Goal: Information Seeking & Learning: Learn about a topic

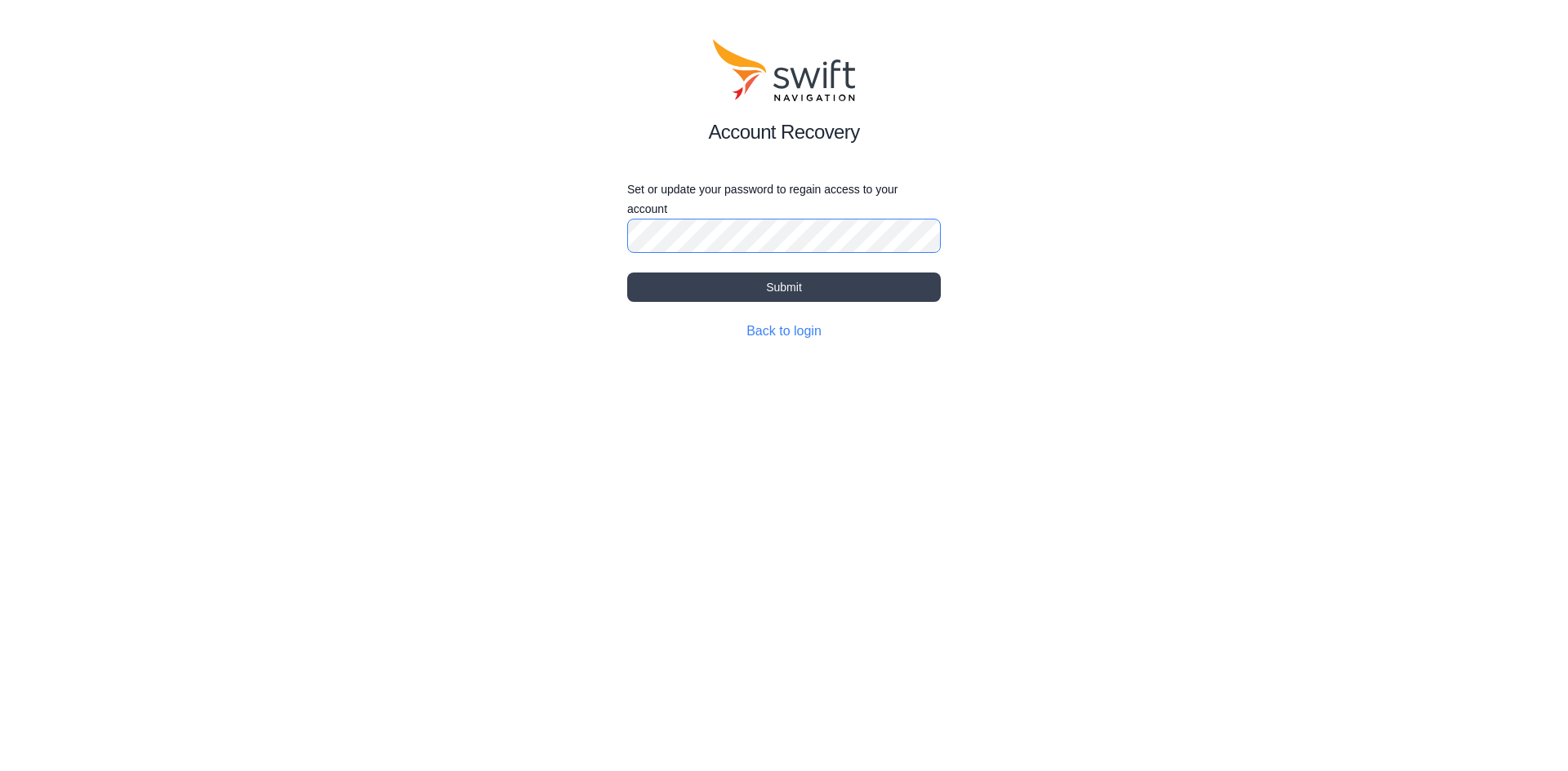
click at [627, 273] on button "Submit" at bounding box center [784, 287] width 314 height 29
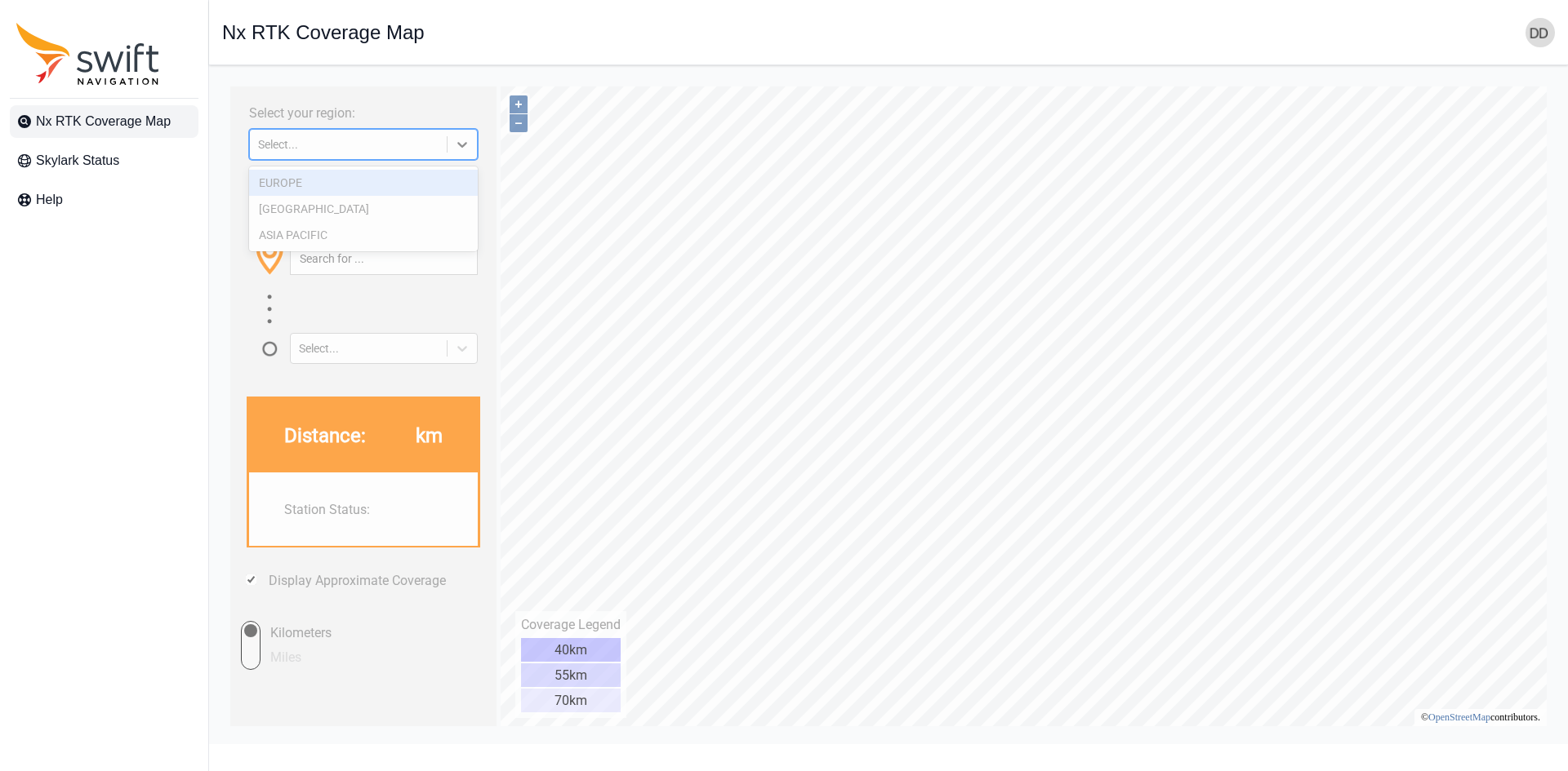
click at [346, 151] on div "Select..." at bounding box center [348, 145] width 180 height 13
click at [325, 207] on div "[GEOGRAPHIC_DATA]" at bounding box center [363, 209] width 228 height 26
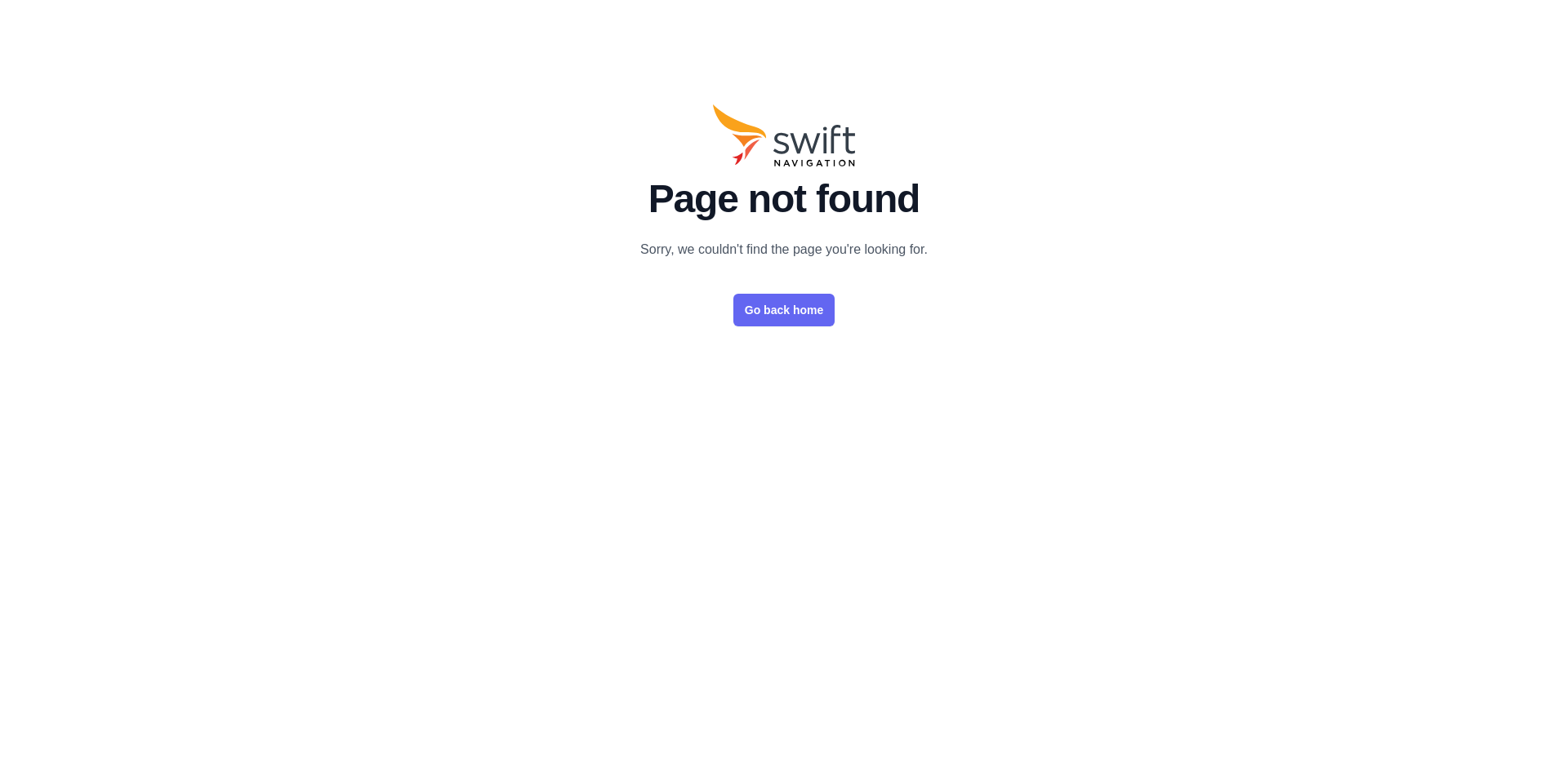
click at [782, 311] on link "Go back home" at bounding box center [784, 310] width 102 height 33
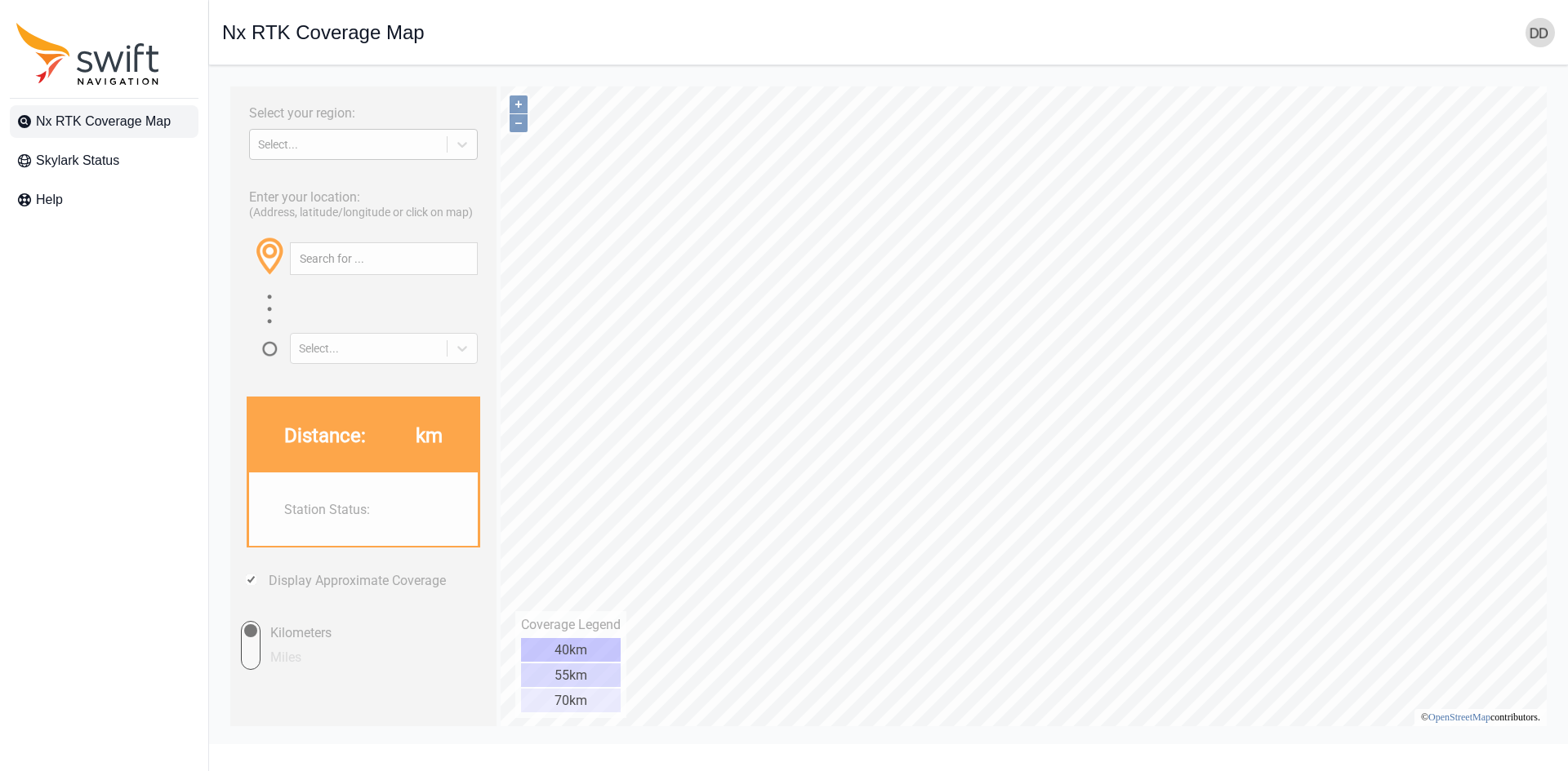
click at [418, 142] on div "Select..." at bounding box center [348, 145] width 180 height 13
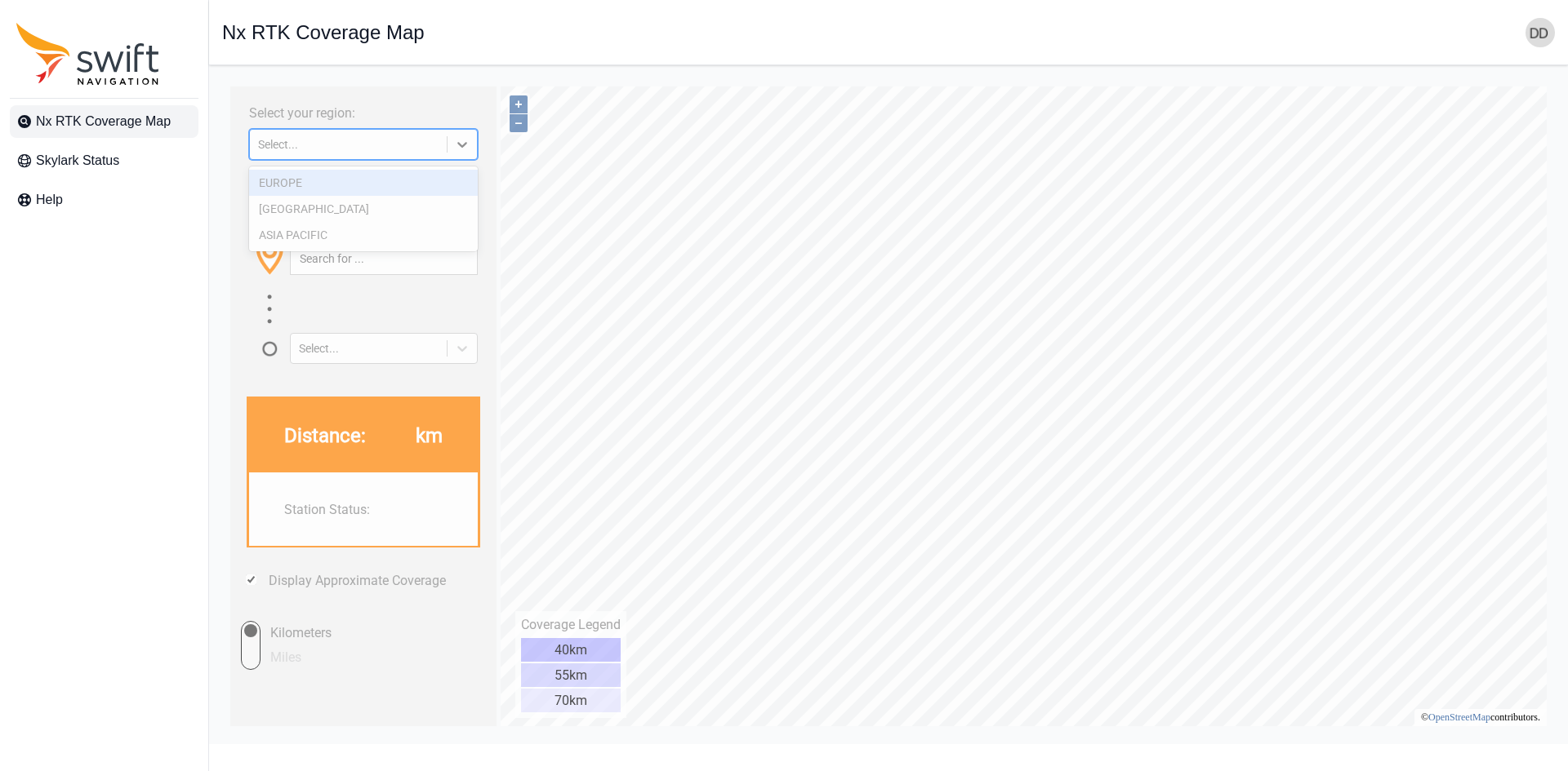
click at [313, 184] on div "EUROPE" at bounding box center [363, 183] width 228 height 26
click at [305, 179] on div "Enter your location: (Address, latitude/longitude or click on map) Select..." at bounding box center [363, 271] width 250 height 185
